Goal: Answer question/provide support: Share knowledge or assist other users

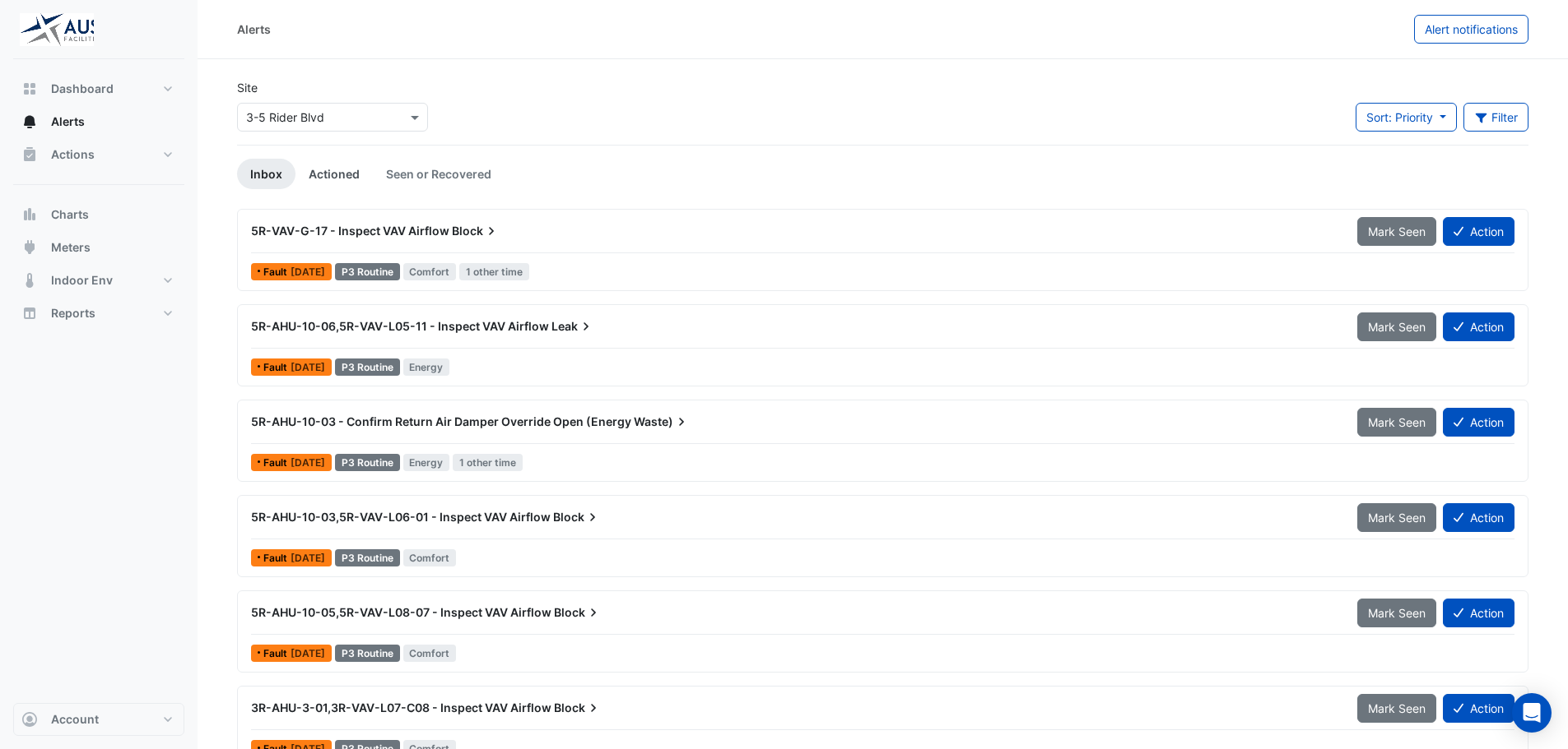
click at [335, 169] on link "Actioned" at bounding box center [333, 174] width 78 height 31
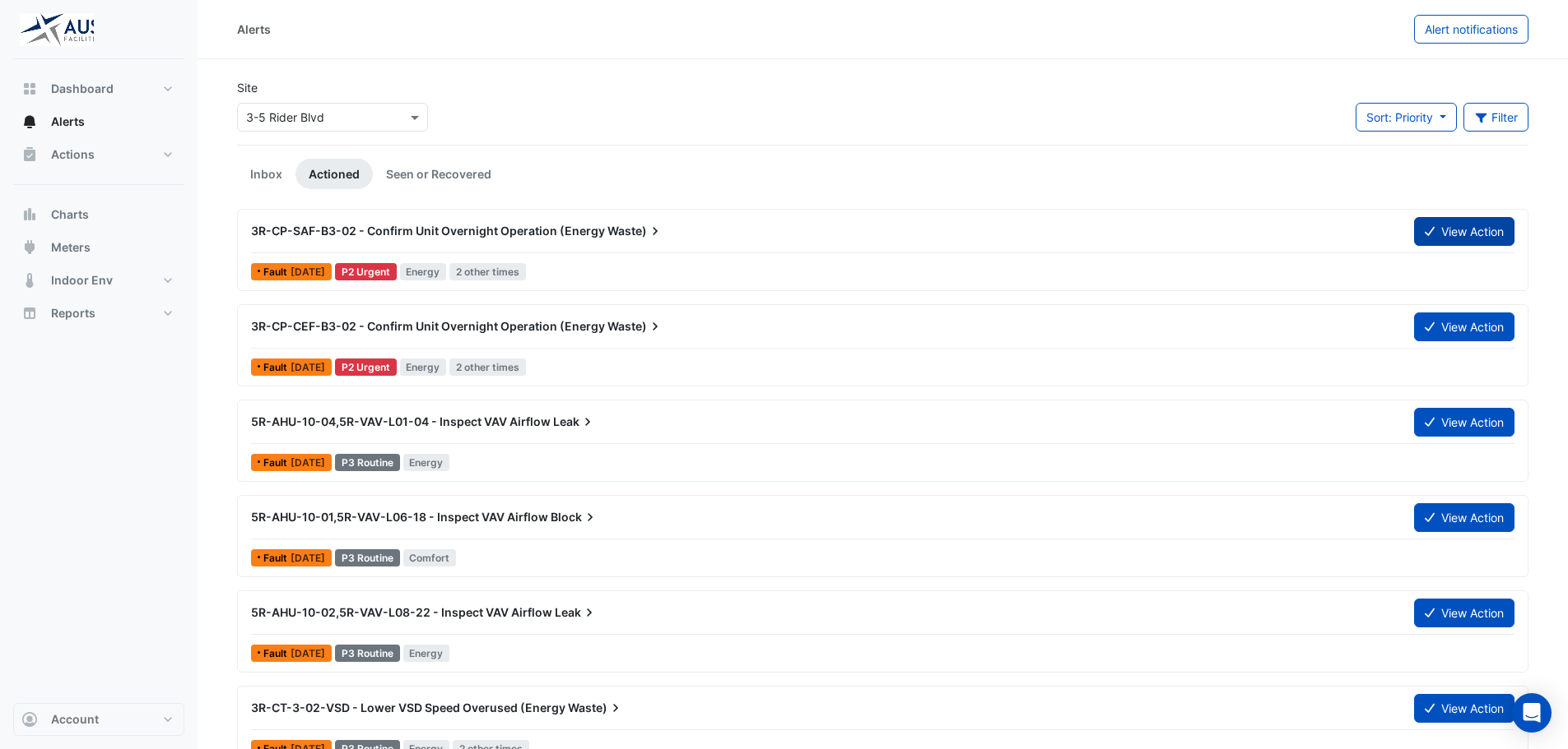
click at [1475, 240] on button "View Action" at bounding box center [1463, 231] width 100 height 29
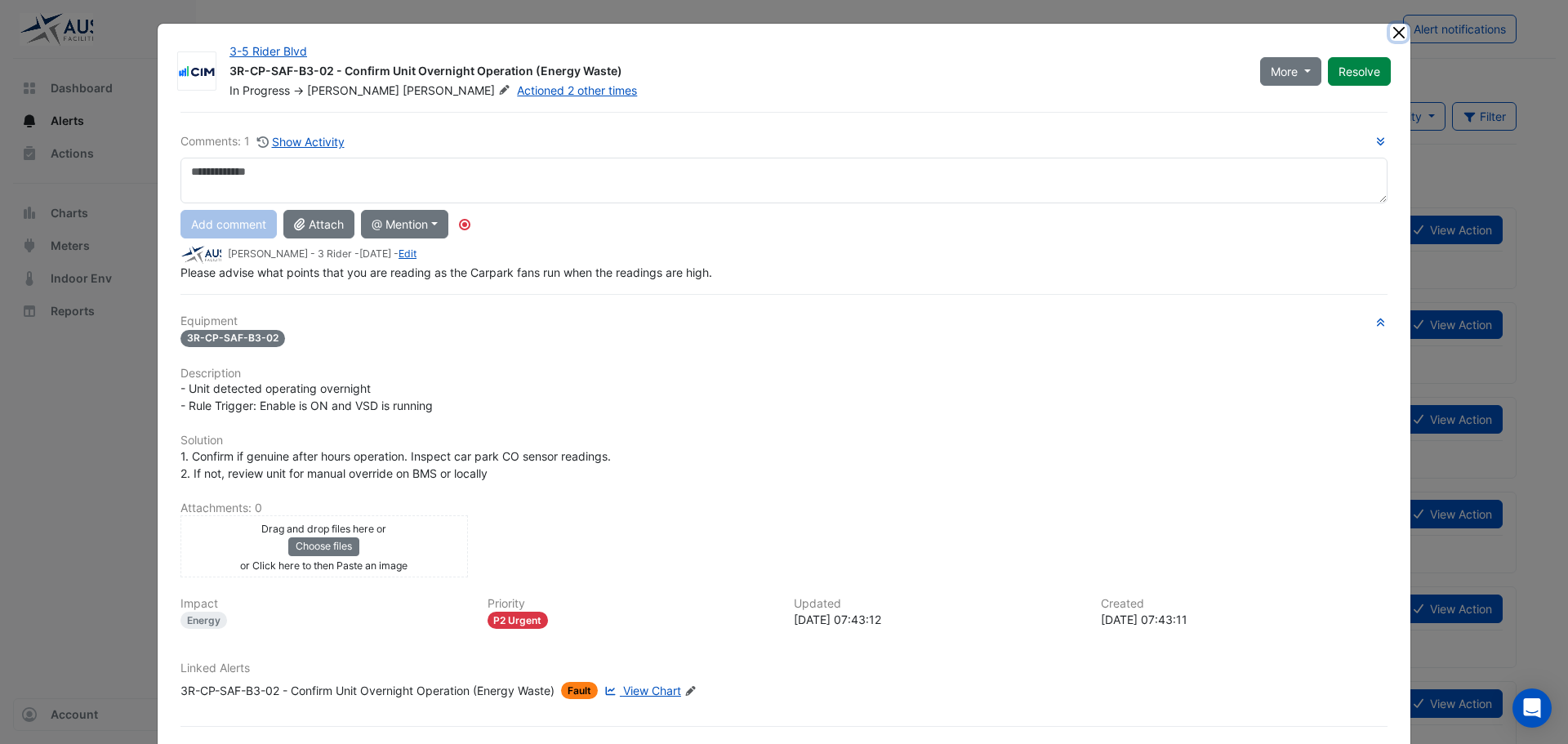
click at [1394, 35] on button "Close" at bounding box center [1399, 32] width 17 height 17
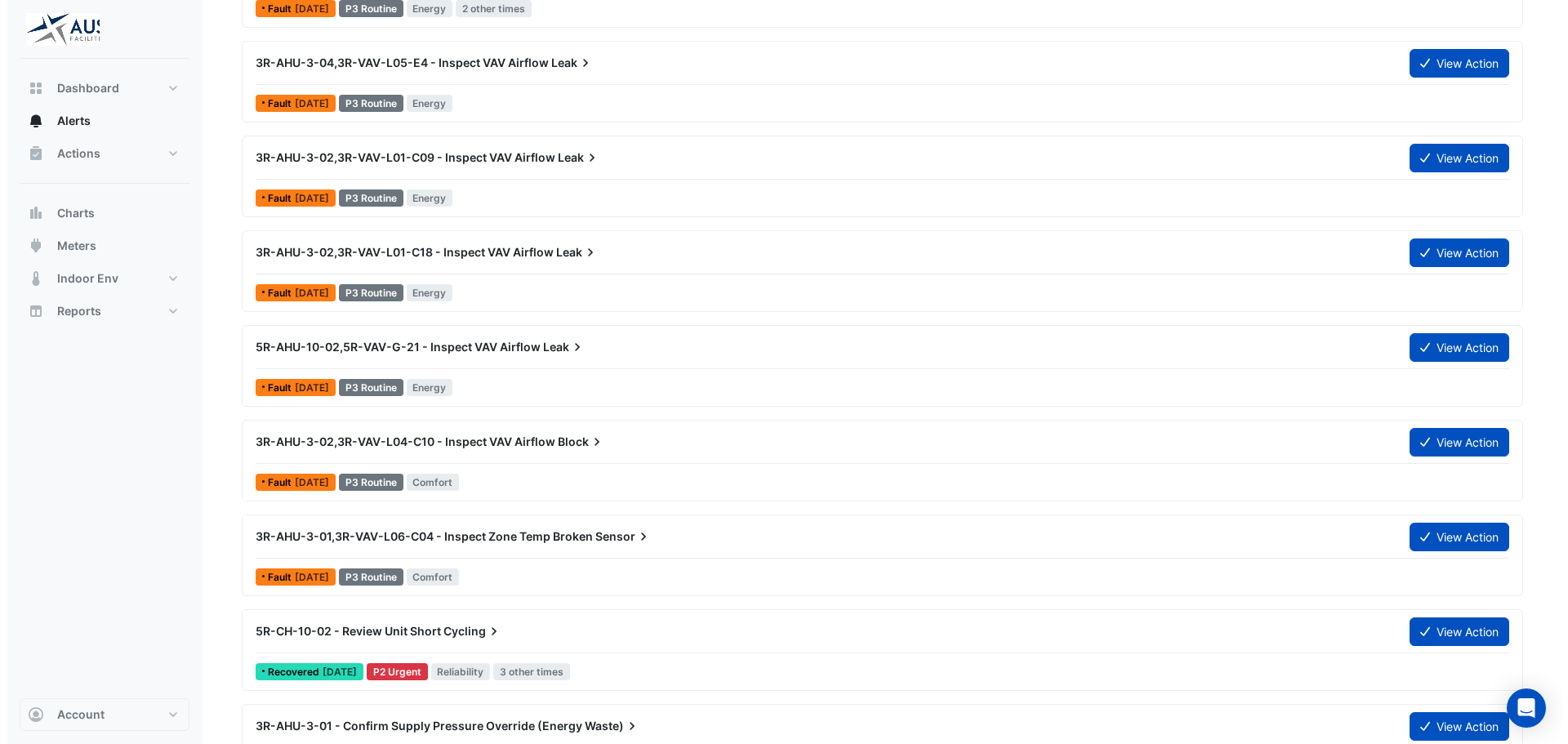
scroll to position [981, 0]
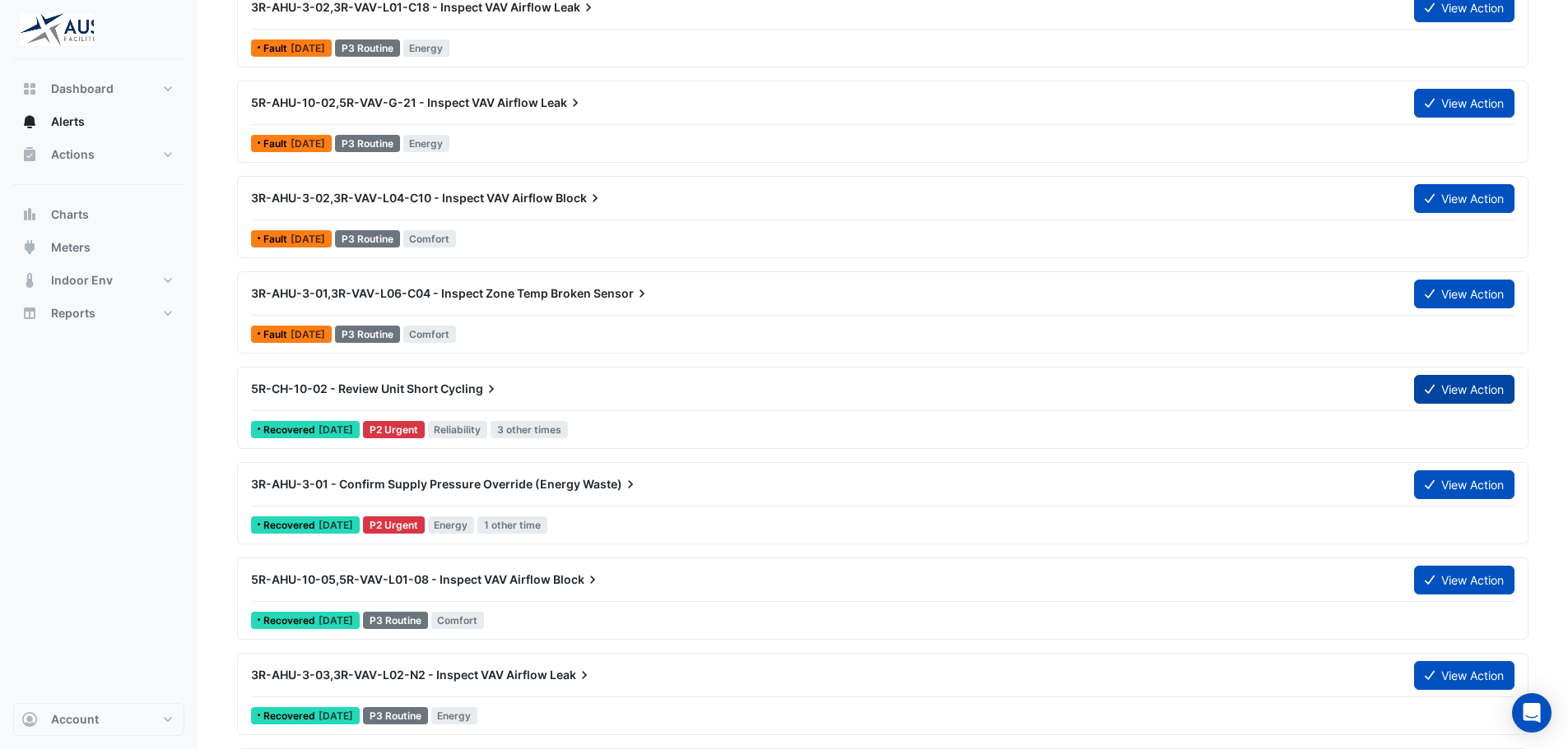
click at [1446, 381] on button "View Action" at bounding box center [1463, 390] width 100 height 29
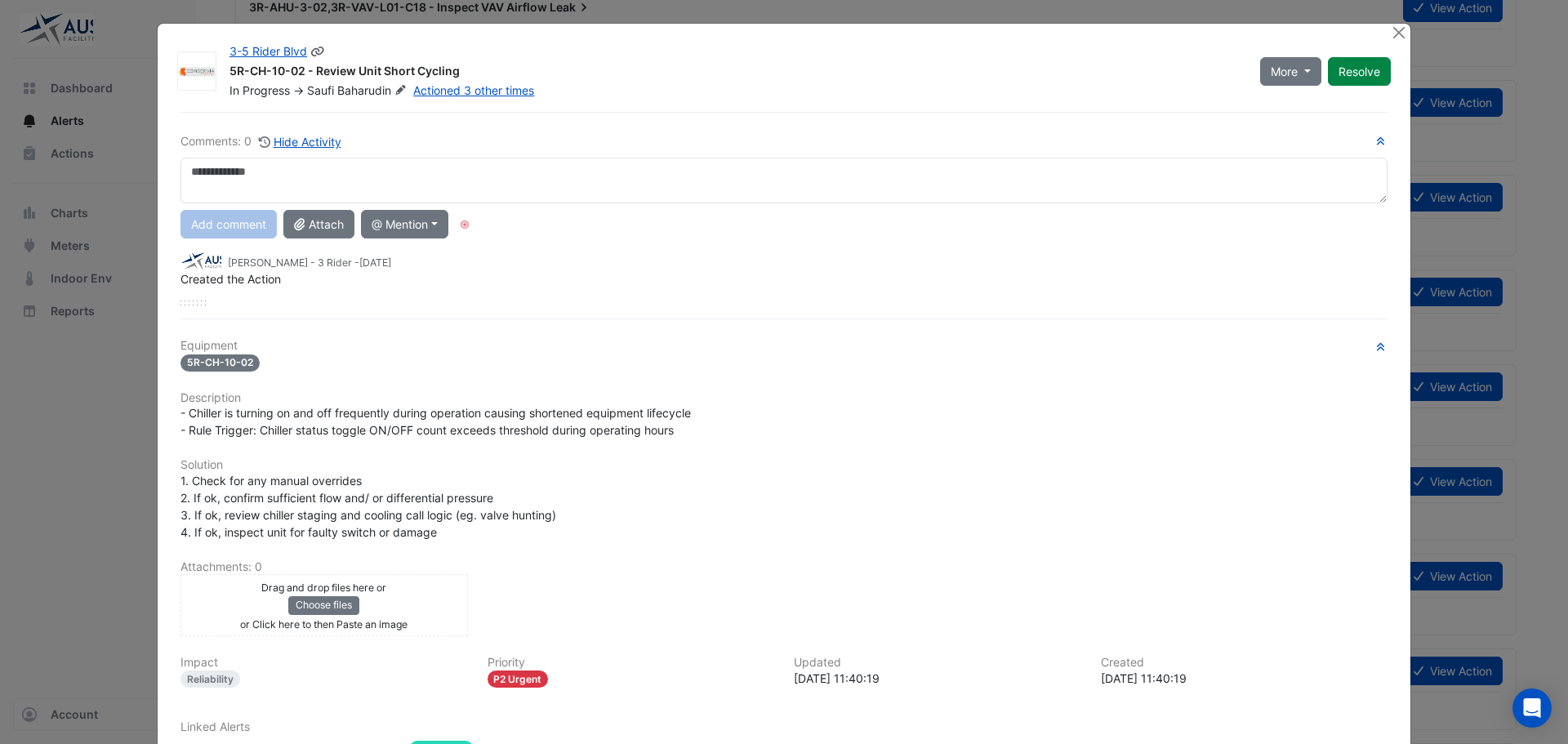
click at [395, 86] on icon at bounding box center [401, 90] width 12 height 10
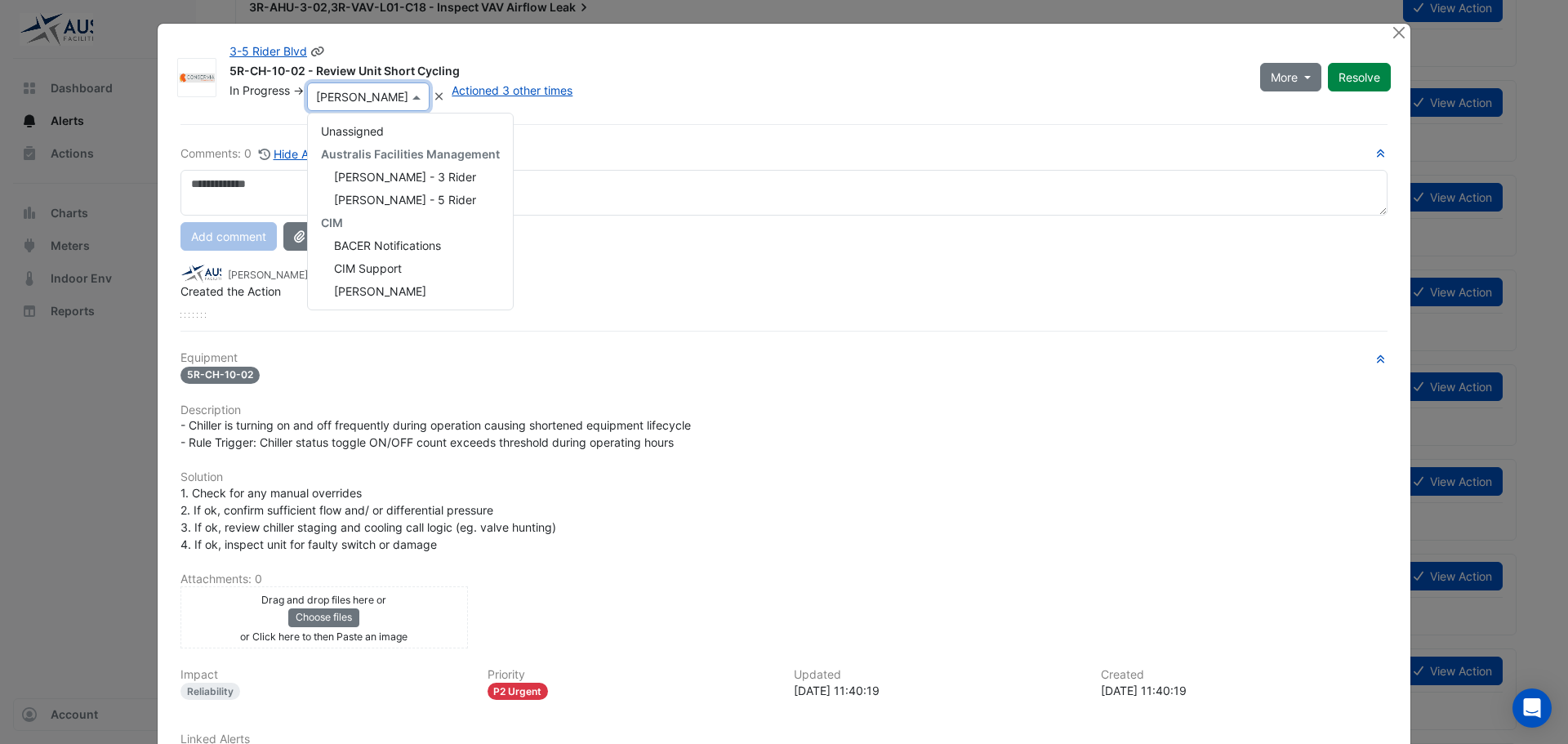
scroll to position [252, 0]
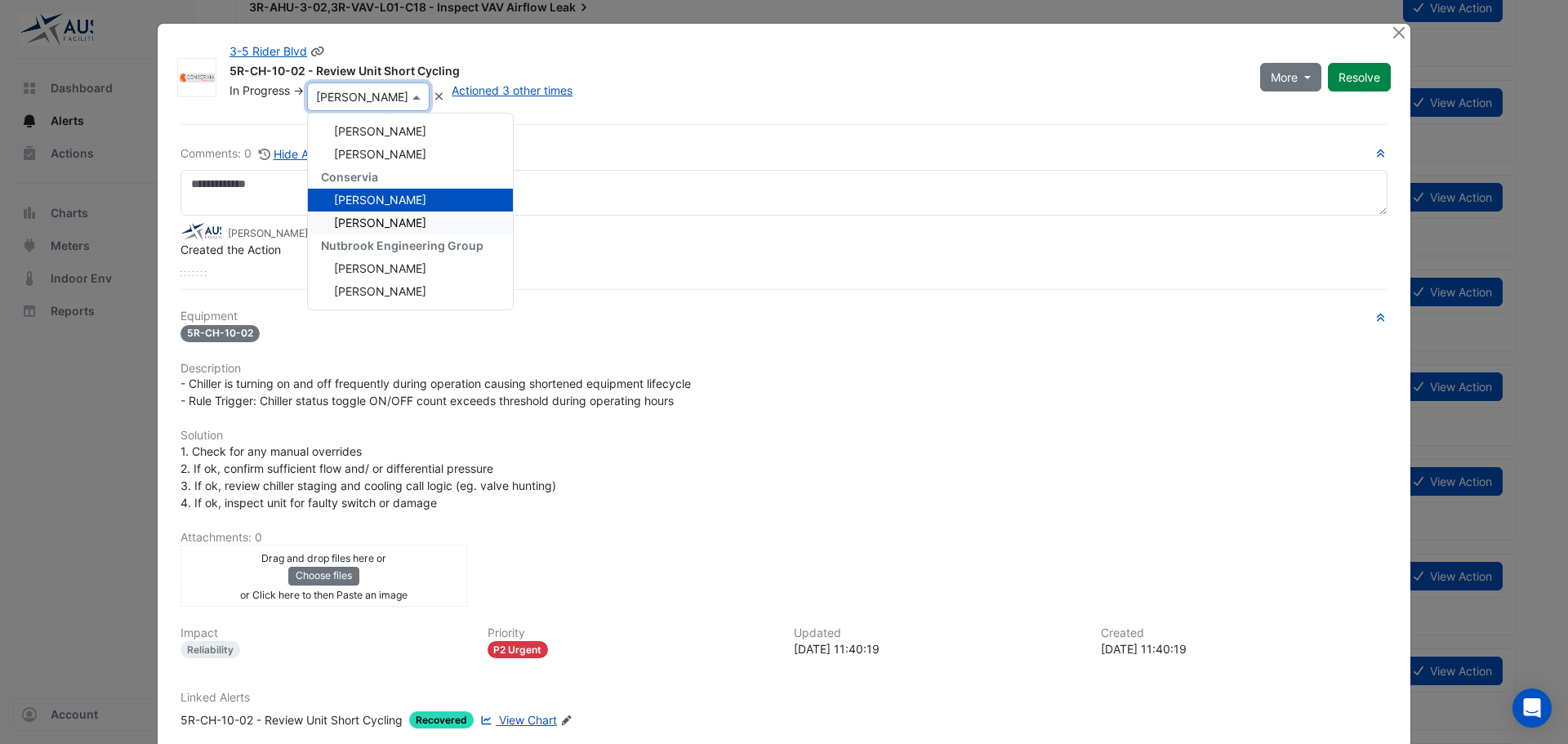
click at [389, 224] on span "[PERSON_NAME]" at bounding box center [380, 222] width 93 height 14
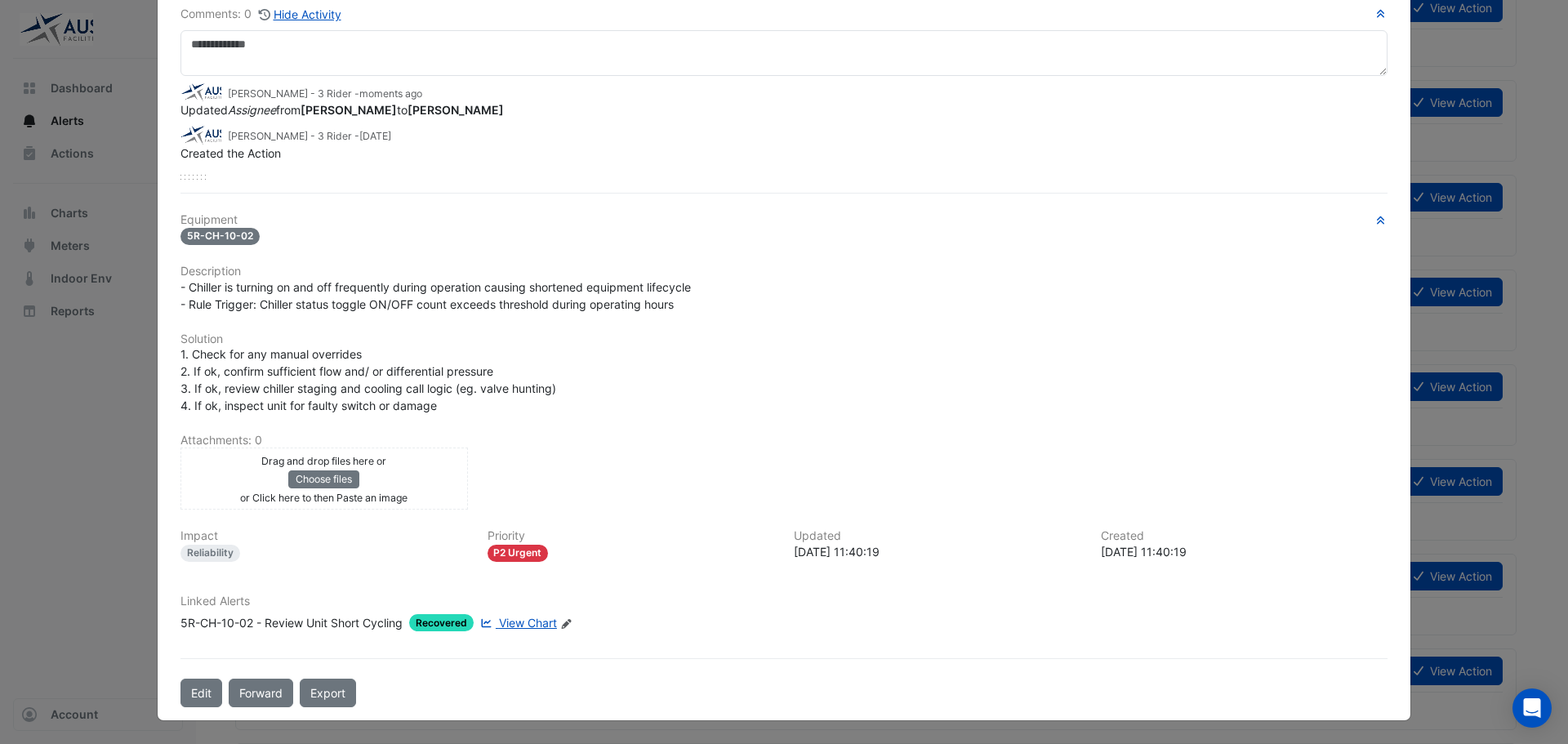
scroll to position [0, 0]
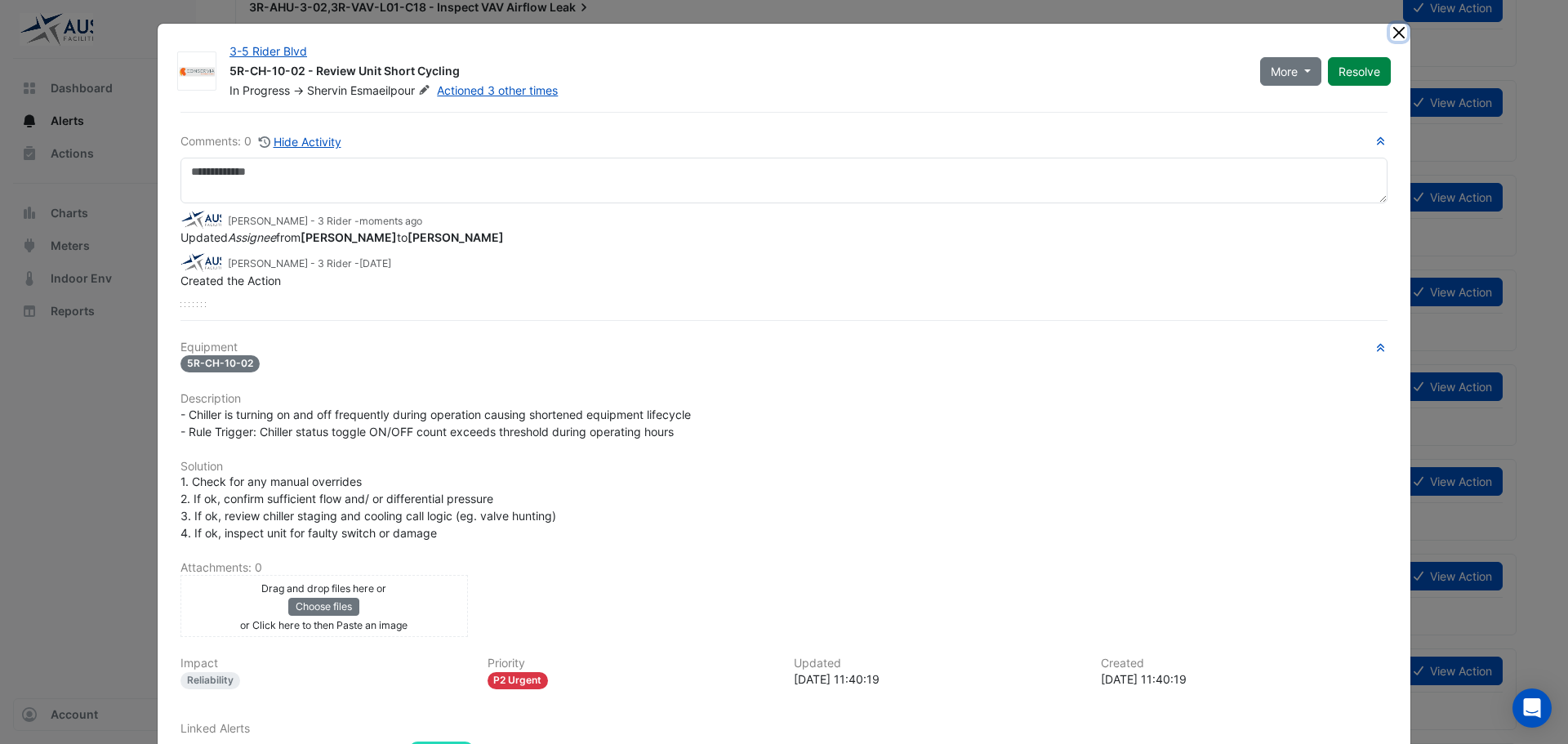
click at [1394, 33] on button "Close" at bounding box center [1399, 32] width 17 height 17
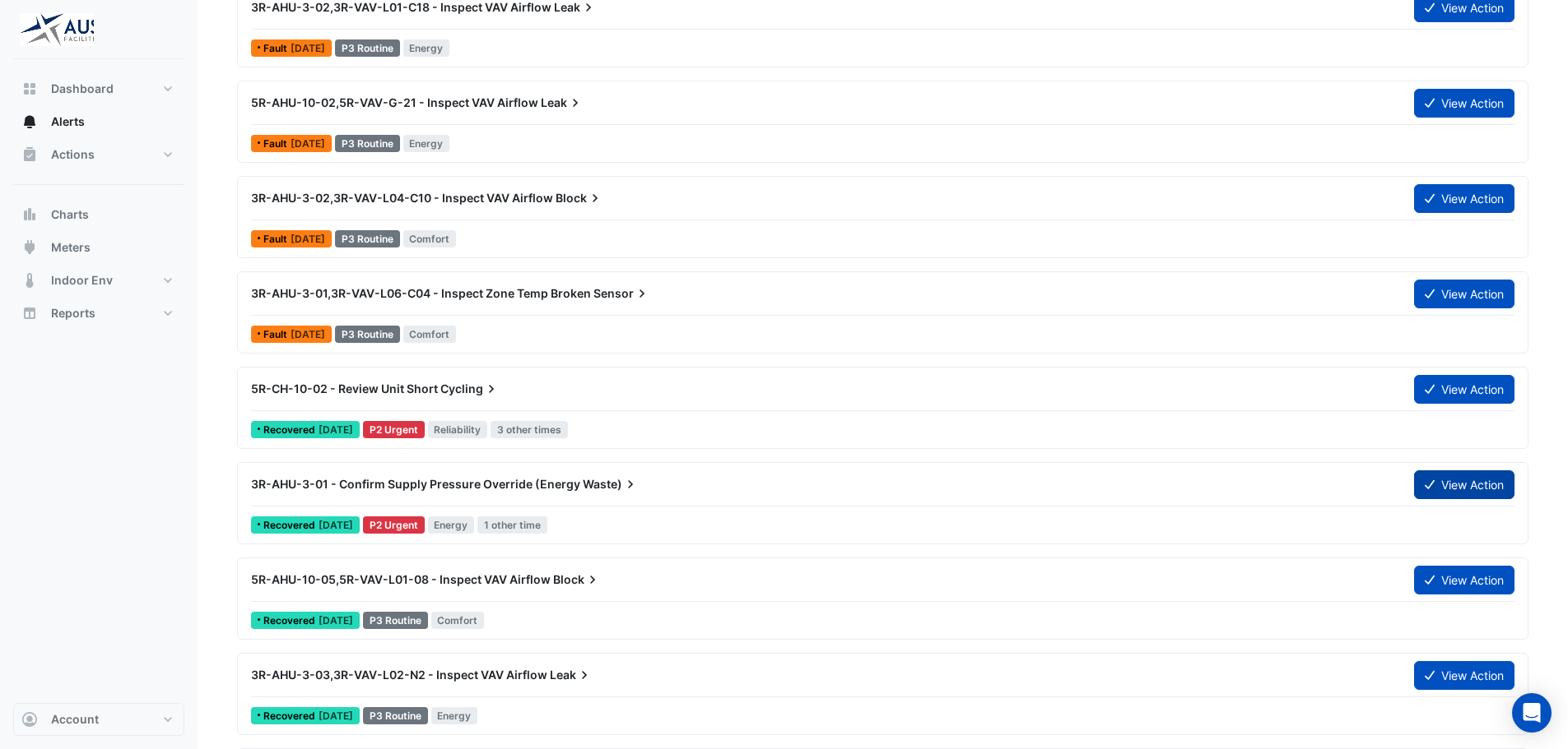
click at [1465, 482] on button "View Action" at bounding box center [1463, 485] width 100 height 29
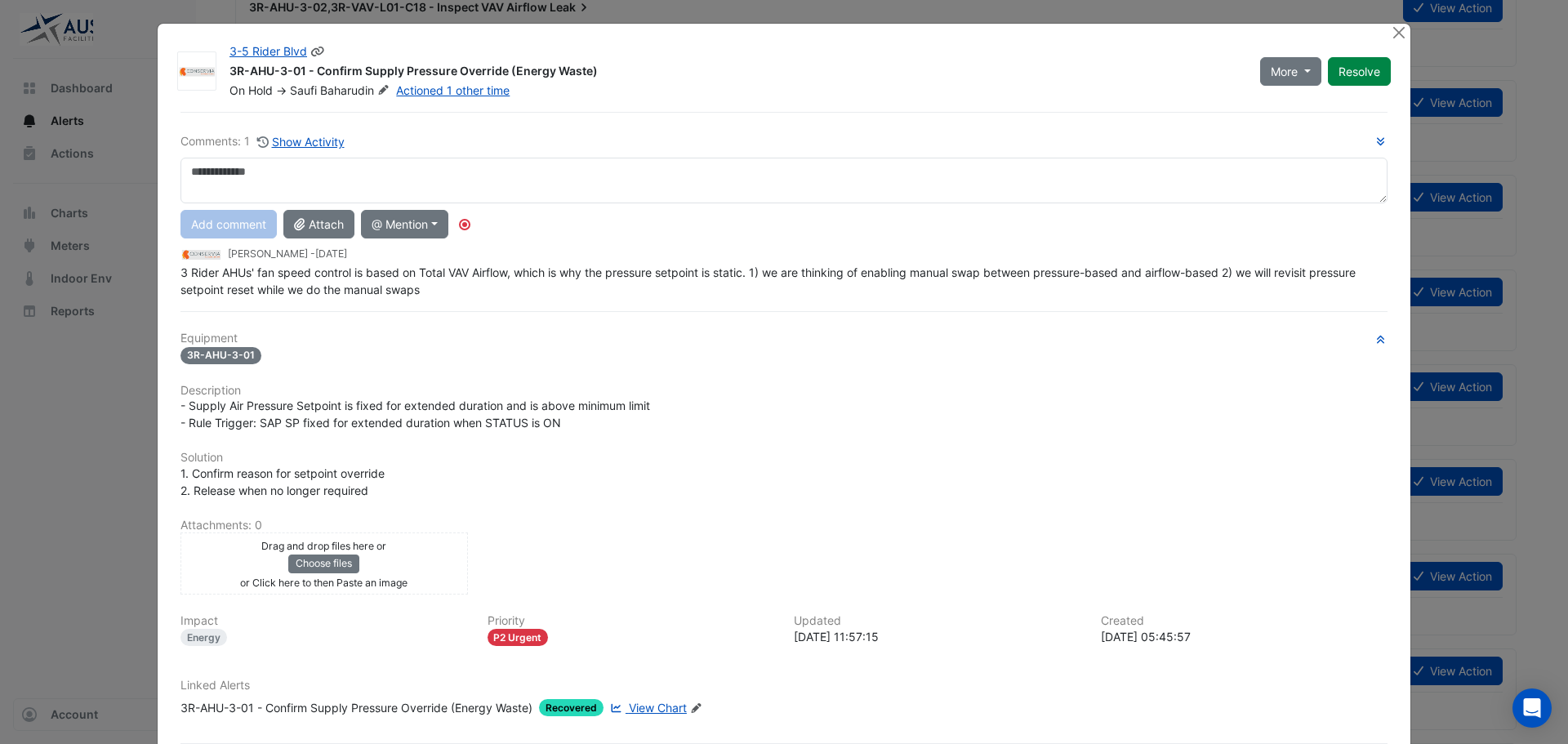
click at [378, 88] on icon at bounding box center [383, 90] width 12 height 10
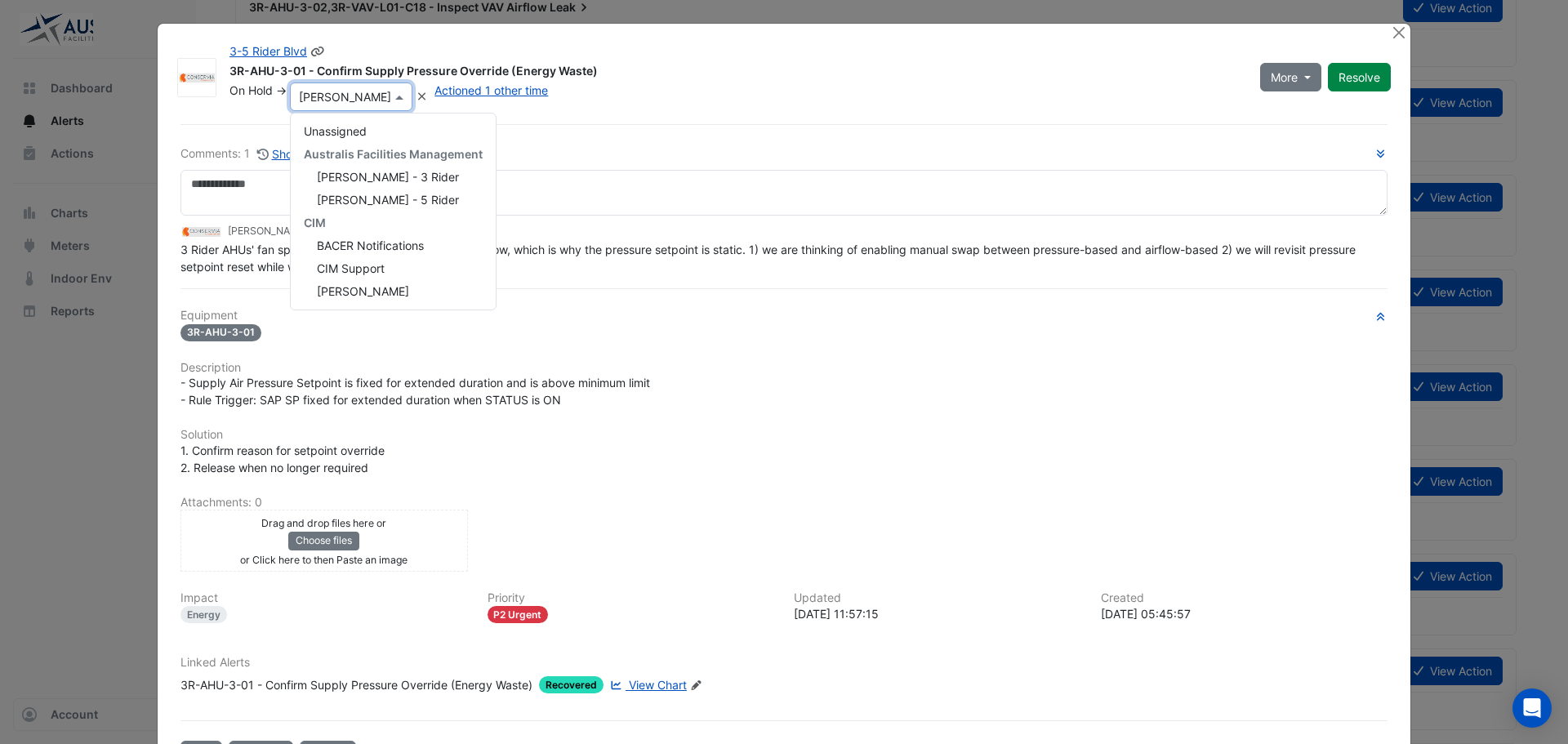
scroll to position [252, 0]
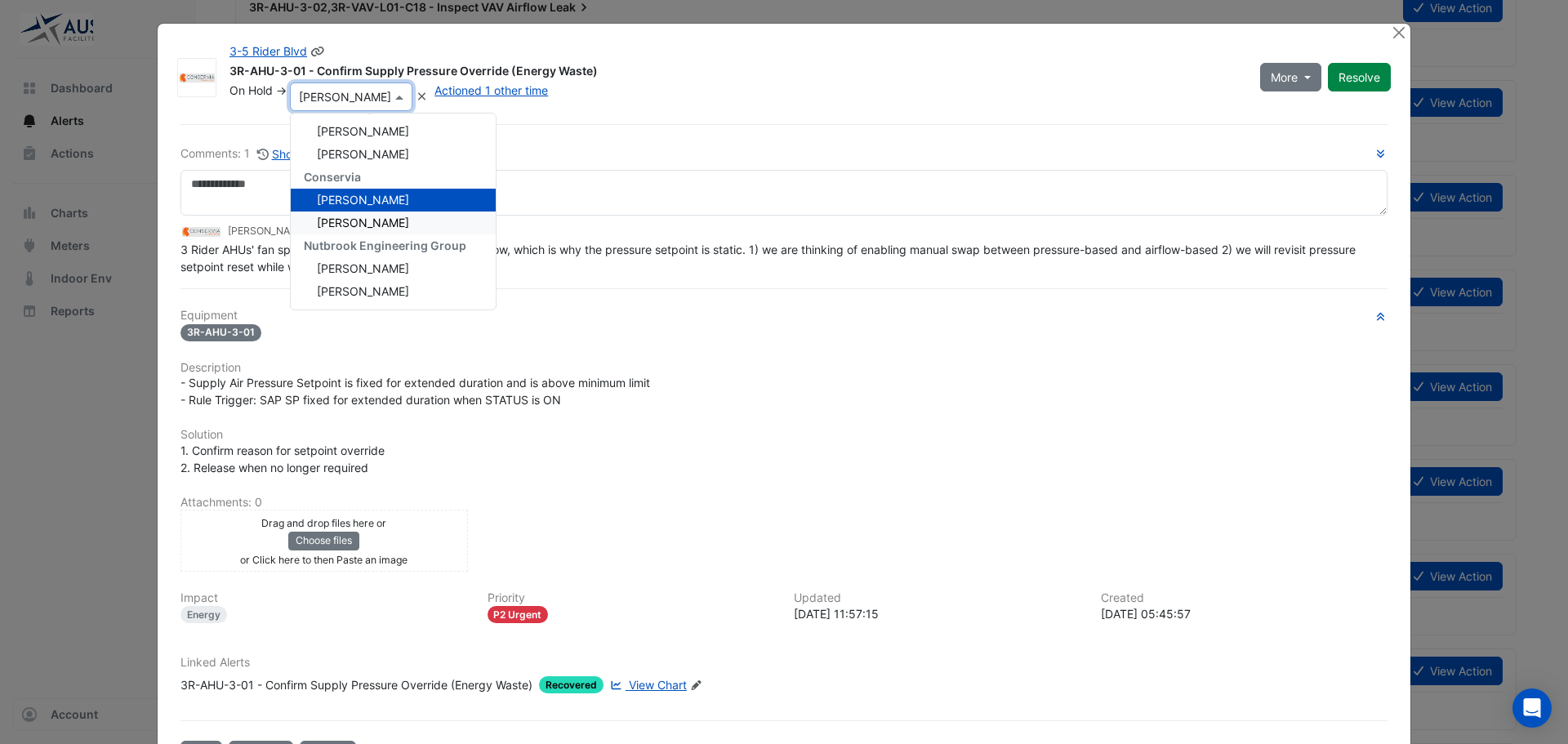
click at [347, 214] on div "[PERSON_NAME]" at bounding box center [393, 223] width 205 height 23
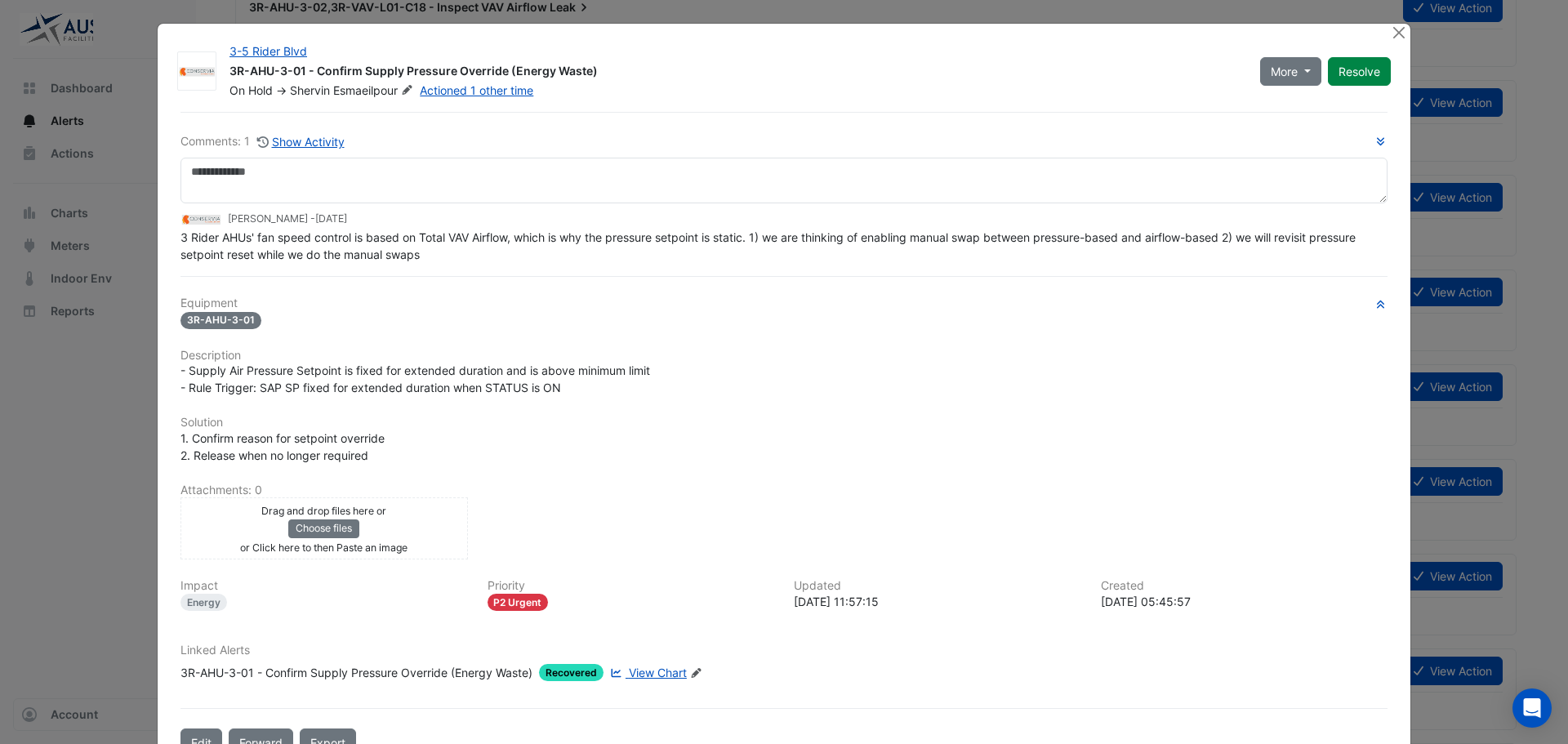
click at [454, 256] on div "3 Rider AHUs' fan speed control is based on Total VAV Airflow, which is why the…" at bounding box center [784, 246] width 1207 height 34
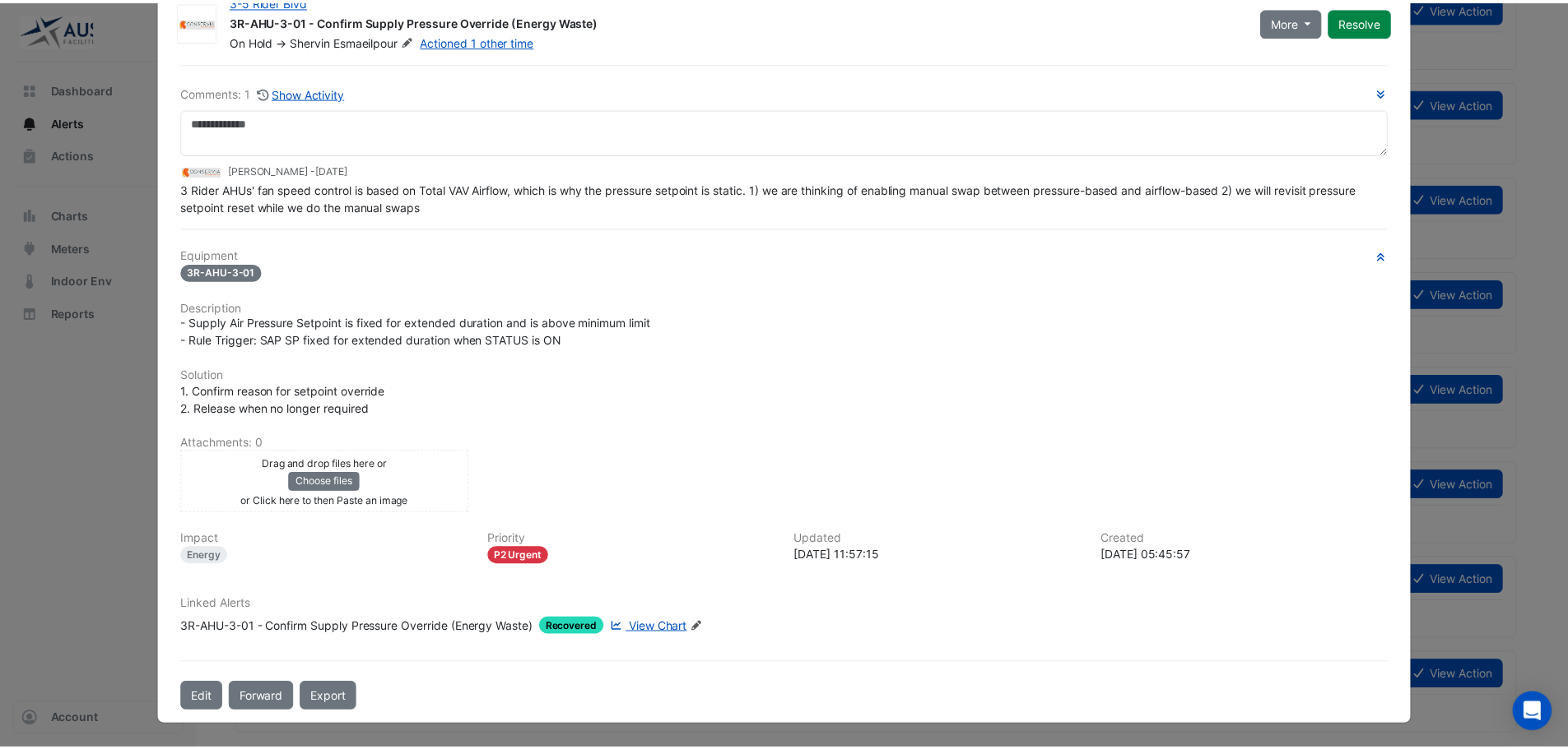
scroll to position [0, 0]
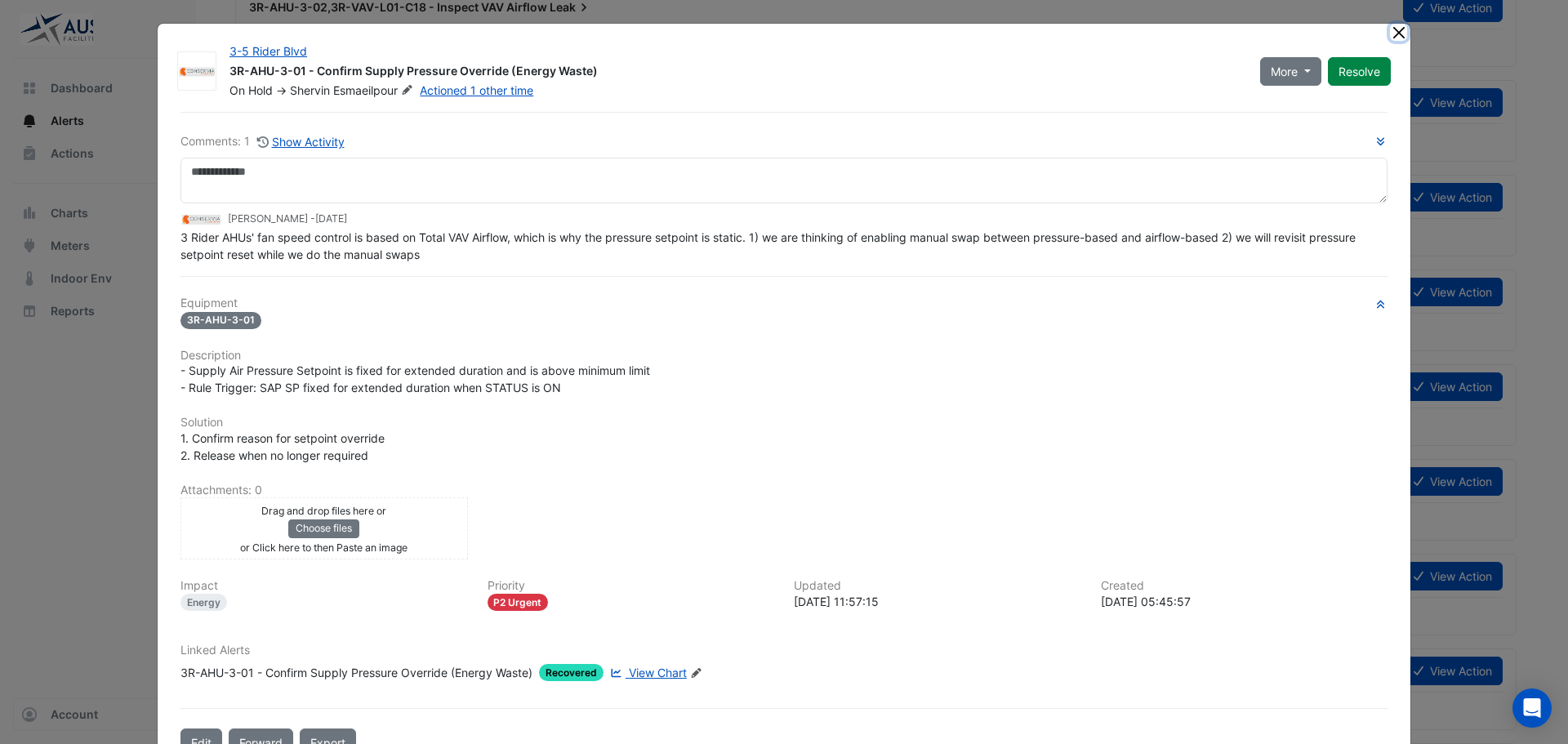
click at [1391, 32] on button "Close" at bounding box center [1399, 32] width 17 height 17
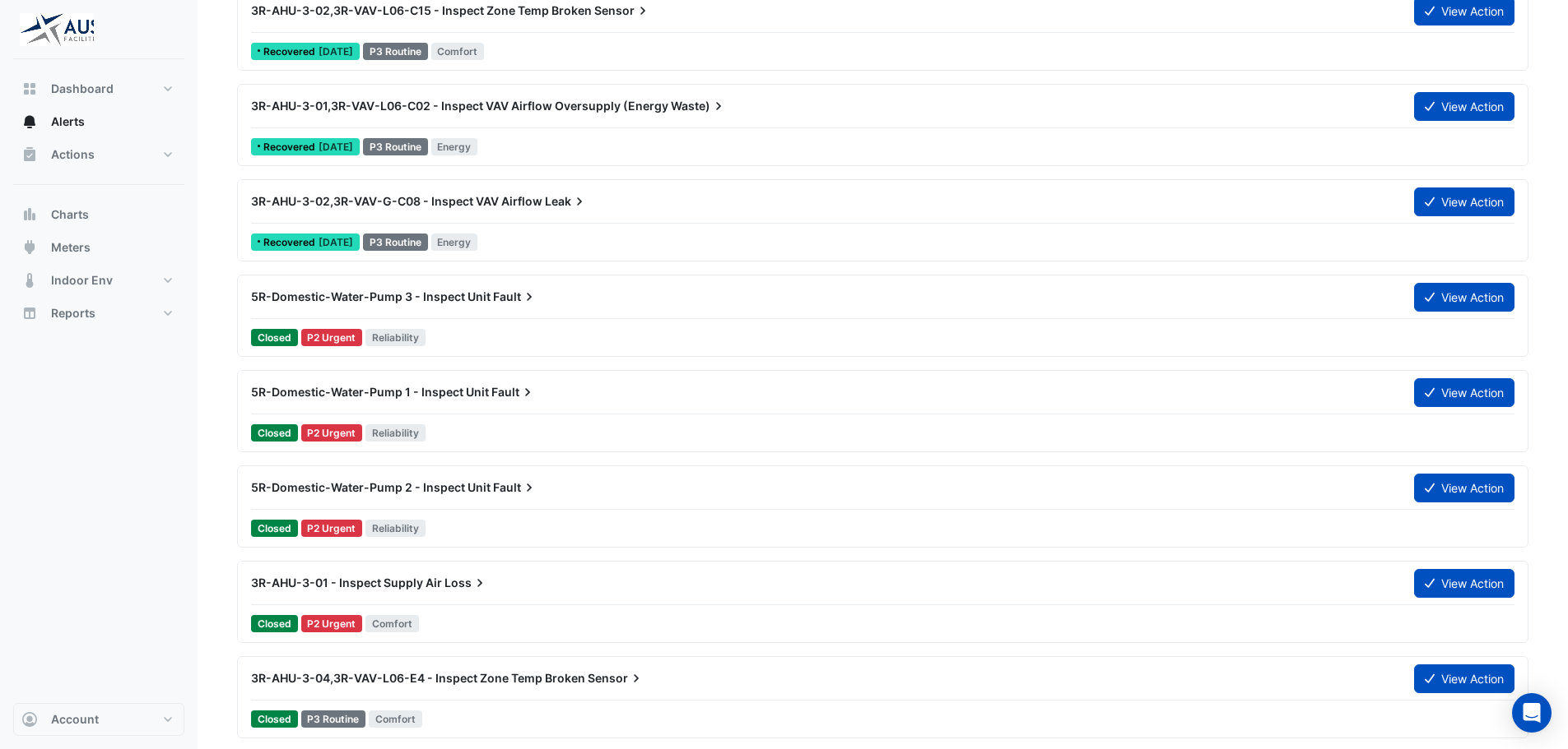
scroll to position [2879, 0]
